Goal: Task Accomplishment & Management: Complete application form

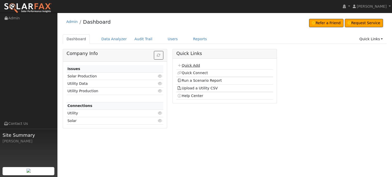
click at [191, 67] on link "Quick Add" at bounding box center [188, 65] width 23 height 4
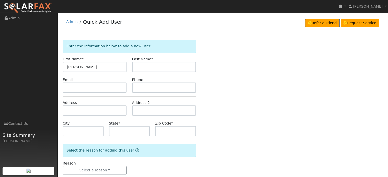
type input "Tony"
type input "Barnosky"
click at [73, 108] on input "text" at bounding box center [95, 111] width 64 height 10
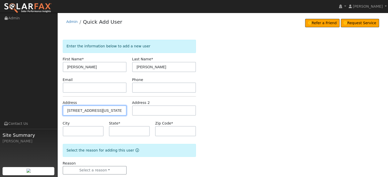
type input "14990 Red Dog Road"
type input "Nevada City"
type input "CA"
type input "95959"
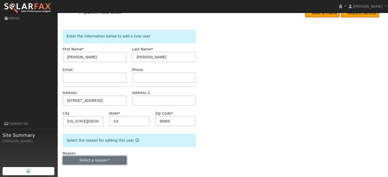
click at [90, 160] on button "Select a reason" at bounding box center [95, 160] width 64 height 9
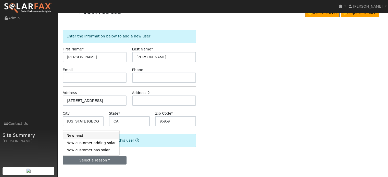
click at [75, 136] on link "New lead" at bounding box center [91, 135] width 56 height 7
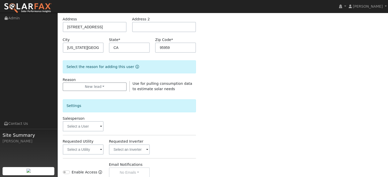
scroll to position [137, 0]
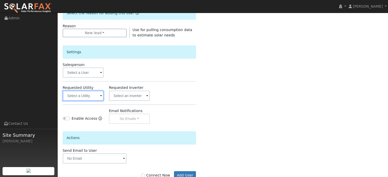
click at [79, 95] on input "text" at bounding box center [83, 96] width 41 height 10
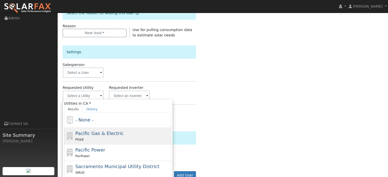
click at [89, 135] on span "Pacific Gas & Electric" at bounding box center [99, 133] width 48 height 5
type input "Pacific Gas & Electric"
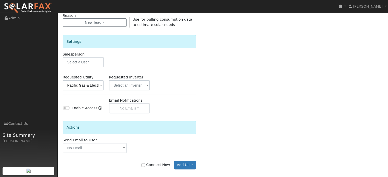
scroll to position [152, 0]
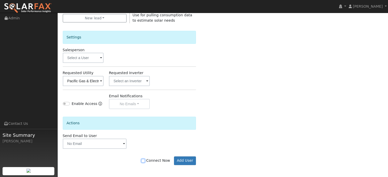
click at [145, 161] on input "Connect Now" at bounding box center [143, 161] width 4 height 4
checkbox input "true"
click at [184, 159] on button "Add User" at bounding box center [185, 161] width 22 height 9
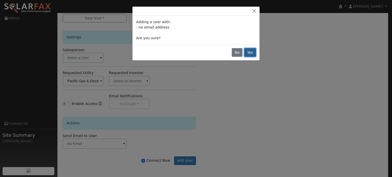
click at [249, 53] on button "Yes" at bounding box center [250, 52] width 12 height 9
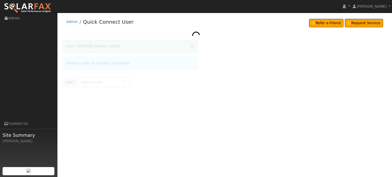
type input "[PERSON_NAME]"
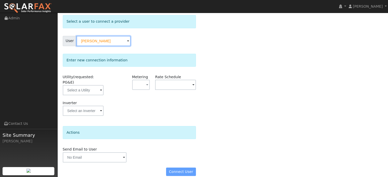
scroll to position [25, 0]
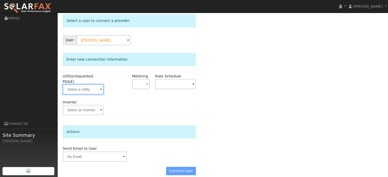
click at [80, 84] on input "text" at bounding box center [83, 89] width 41 height 10
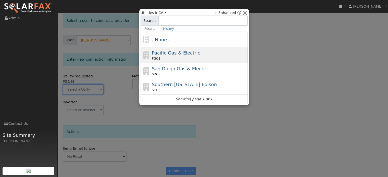
click at [172, 58] on div "PG&E" at bounding box center [199, 58] width 95 height 5
type input "PG&E"
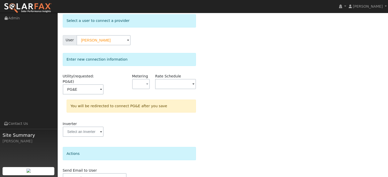
scroll to position [47, 0]
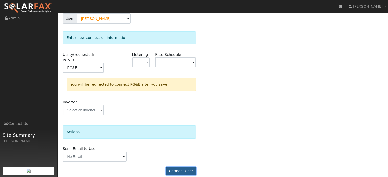
click at [181, 167] on button "Connect User" at bounding box center [181, 171] width 30 height 9
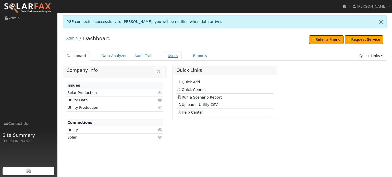
click at [164, 56] on link "Users" at bounding box center [173, 55] width 18 height 9
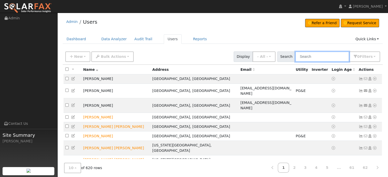
click at [309, 57] on input "text" at bounding box center [322, 57] width 54 height 10
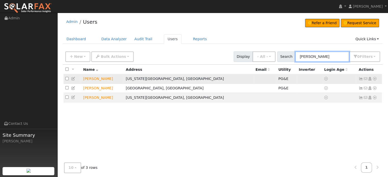
type input "tony"
click at [360, 78] on icon at bounding box center [361, 79] width 5 height 4
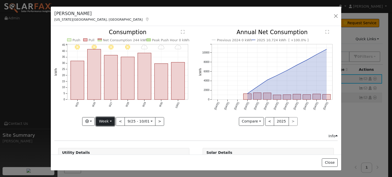
click at [109, 121] on button "Week" at bounding box center [105, 121] width 19 height 9
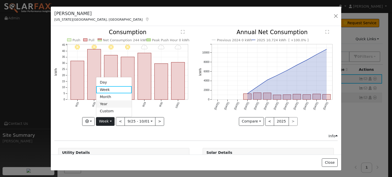
click at [105, 105] on link "Year" at bounding box center [113, 104] width 35 height 7
type input "2024-10-01"
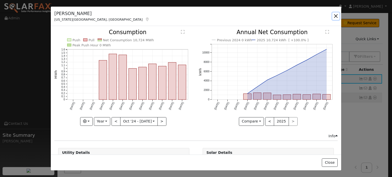
click at [336, 17] on button "button" at bounding box center [335, 15] width 7 height 7
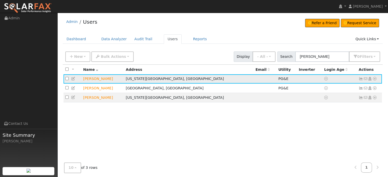
click at [374, 79] on icon at bounding box center [374, 79] width 5 height 4
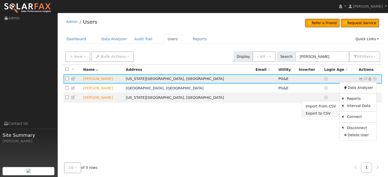
click at [318, 114] on link "Export to CSV" at bounding box center [320, 113] width 37 height 7
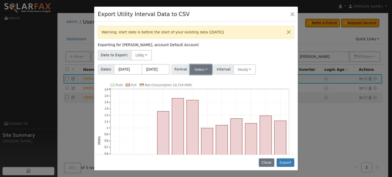
click at [205, 69] on button "Select" at bounding box center [201, 70] width 22 height 10
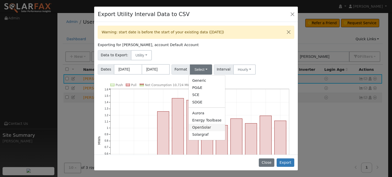
click at [194, 128] on link "OpenSolar" at bounding box center [206, 127] width 36 height 7
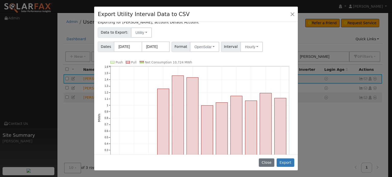
scroll to position [53, 0]
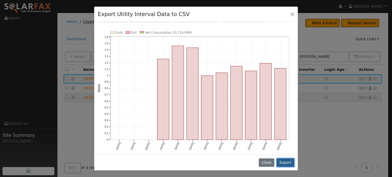
click at [286, 161] on button "Export" at bounding box center [285, 163] width 18 height 9
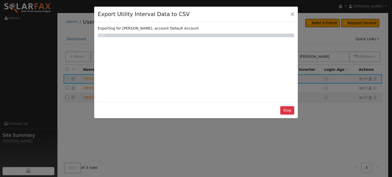
scroll to position [0, 0]
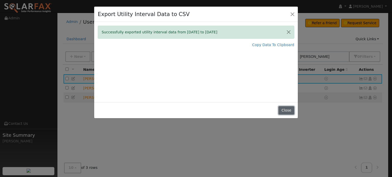
click at [285, 111] on button "Close" at bounding box center [286, 110] width 16 height 9
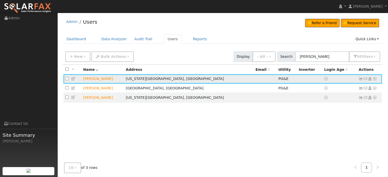
click at [374, 78] on icon at bounding box center [374, 79] width 5 height 4
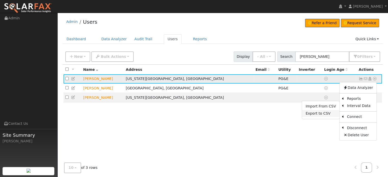
click at [314, 114] on link "Export to CSV" at bounding box center [320, 113] width 37 height 7
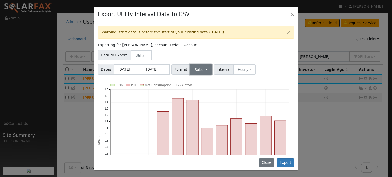
click at [198, 70] on button "Select" at bounding box center [201, 70] width 22 height 10
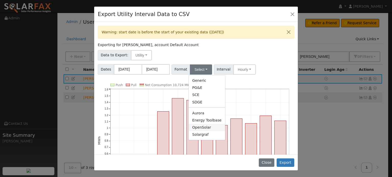
click at [198, 128] on link "OpenSolar" at bounding box center [206, 127] width 36 height 7
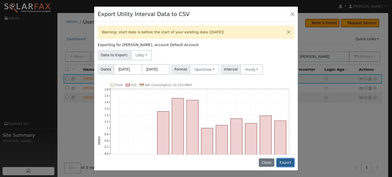
click at [285, 163] on button "Export" at bounding box center [285, 163] width 18 height 9
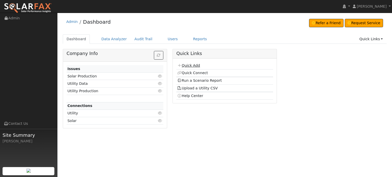
click at [183, 65] on link "Quick Add" at bounding box center [188, 65] width 23 height 4
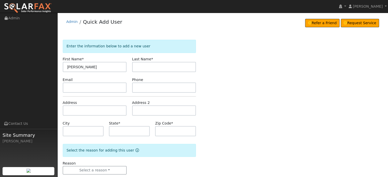
type input "Maria"
type input "Finch"
click at [68, 107] on input "text" at bounding box center [95, 111] width 64 height 10
type input "5996 Willowynd Drive"
type input "Rocklin"
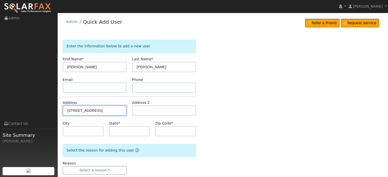
type input "CA"
type input "95677"
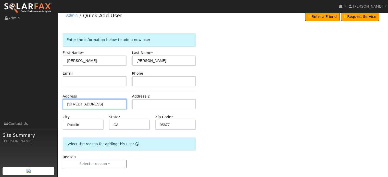
scroll to position [10, 0]
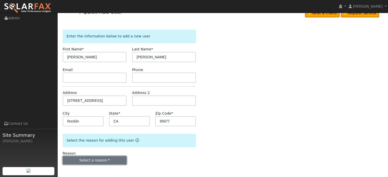
click at [85, 161] on button "Select a reason" at bounding box center [95, 160] width 64 height 9
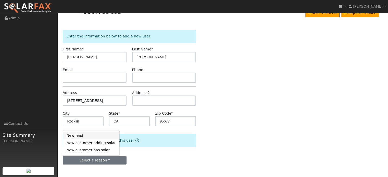
click at [71, 135] on link "New lead" at bounding box center [91, 135] width 56 height 7
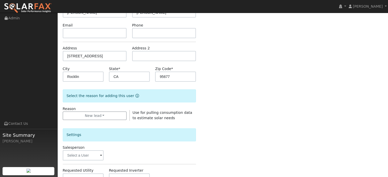
scroll to position [137, 0]
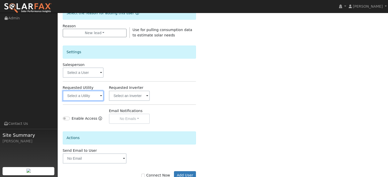
click at [69, 99] on input "text" at bounding box center [83, 96] width 41 height 10
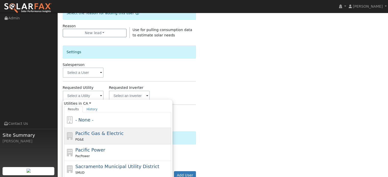
click at [87, 131] on span "Pacific Gas & Electric" at bounding box center [99, 133] width 48 height 5
type input "Pacific Gas & Electric"
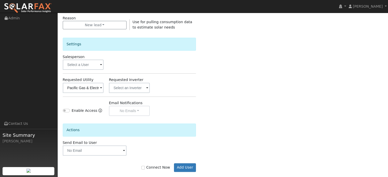
scroll to position [152, 0]
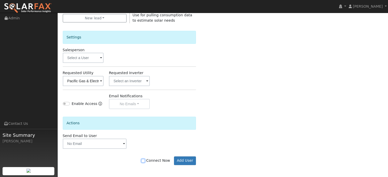
click at [145, 162] on input "Connect Now" at bounding box center [143, 161] width 4 height 4
checkbox input "true"
click at [187, 161] on button "Add User" at bounding box center [185, 161] width 22 height 9
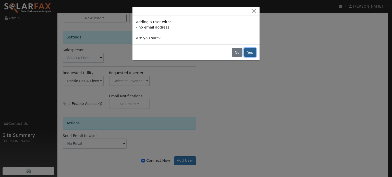
click at [249, 53] on button "Yes" at bounding box center [250, 52] width 12 height 9
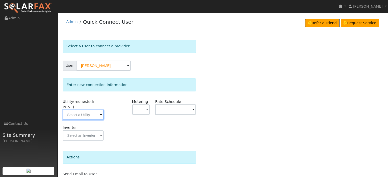
click at [80, 112] on input "text" at bounding box center [83, 115] width 41 height 10
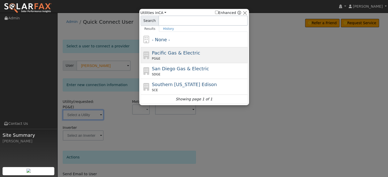
click at [173, 53] on span "Pacific Gas & Electric" at bounding box center [176, 52] width 48 height 5
type input "PG&E"
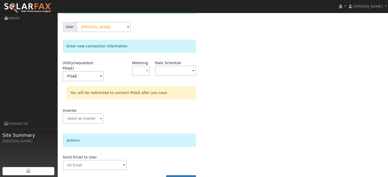
scroll to position [47, 0]
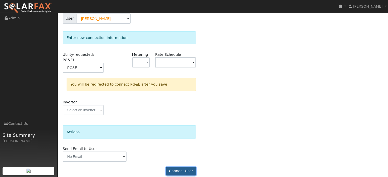
click at [176, 167] on button "Connect User" at bounding box center [181, 171] width 30 height 9
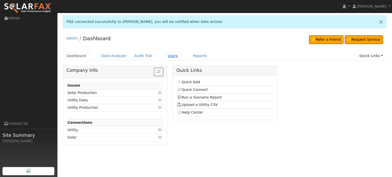
click at [164, 57] on link "Users" at bounding box center [173, 55] width 18 height 9
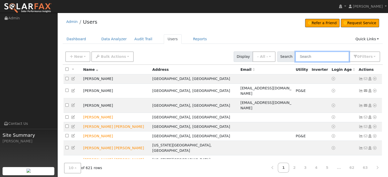
click at [318, 55] on input "text" at bounding box center [322, 57] width 54 height 10
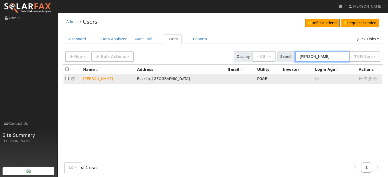
type input "[PERSON_NAME]"
click at [361, 79] on icon at bounding box center [361, 79] width 5 height 4
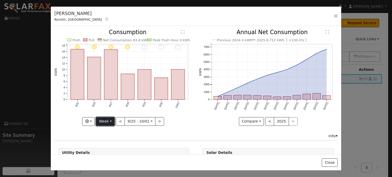
click at [109, 121] on button "Week" at bounding box center [105, 121] width 19 height 9
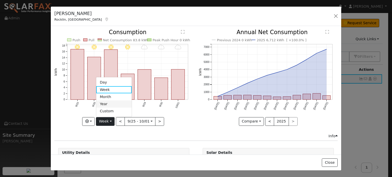
click at [107, 101] on link "Year" at bounding box center [113, 104] width 35 height 7
type input "[DATE]"
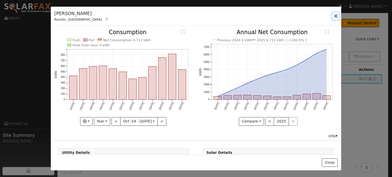
click at [335, 15] on button "button" at bounding box center [335, 15] width 7 height 7
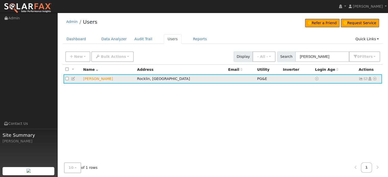
click at [373, 79] on icon at bounding box center [374, 79] width 5 height 4
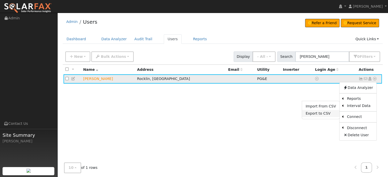
click at [318, 114] on link "Export to CSV" at bounding box center [320, 113] width 37 height 7
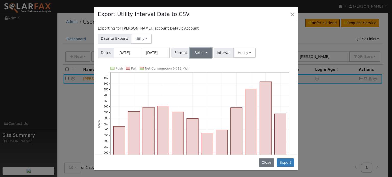
click at [201, 52] on button "Select" at bounding box center [201, 53] width 22 height 10
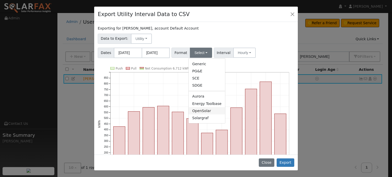
click at [198, 111] on link "OpenSolar" at bounding box center [206, 110] width 36 height 7
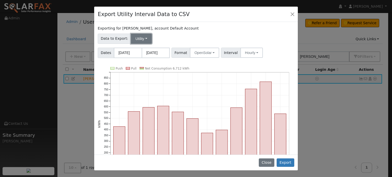
click at [136, 37] on button "Utility" at bounding box center [141, 39] width 21 height 10
click at [137, 50] on link "Utility" at bounding box center [144, 49] width 35 height 7
click at [286, 164] on button "Export" at bounding box center [285, 163] width 18 height 9
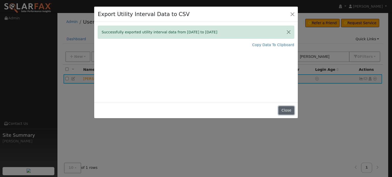
click at [289, 111] on button "Close" at bounding box center [286, 110] width 16 height 9
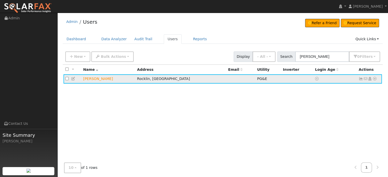
click at [361, 79] on icon at bounding box center [361, 79] width 5 height 4
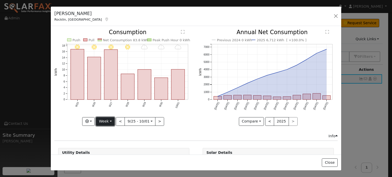
click at [109, 117] on button "Week" at bounding box center [105, 121] width 19 height 9
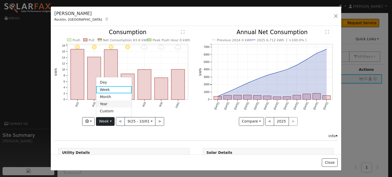
click at [103, 101] on link "Year" at bounding box center [113, 104] width 35 height 7
type input "[DATE]"
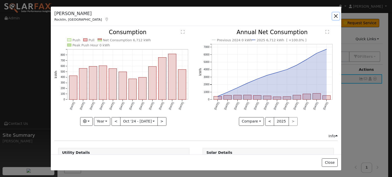
click at [336, 15] on button "button" at bounding box center [335, 15] width 7 height 7
